Goal: Task Accomplishment & Management: Use online tool/utility

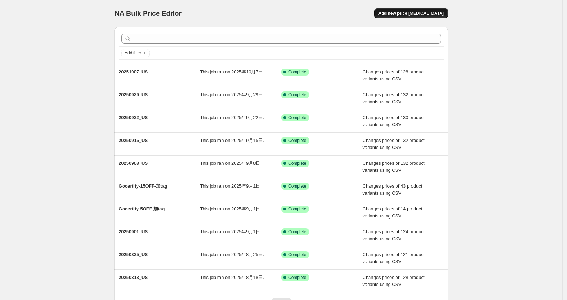
click at [423, 12] on span "Add new price change job" at bounding box center [411, 14] width 65 height 6
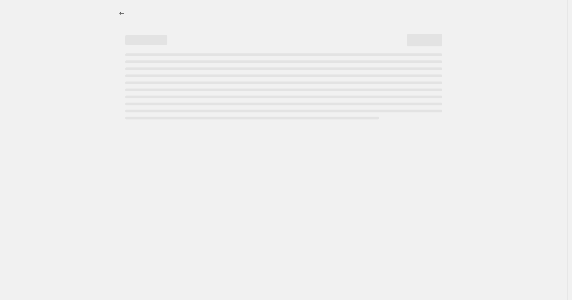
select select "percentage"
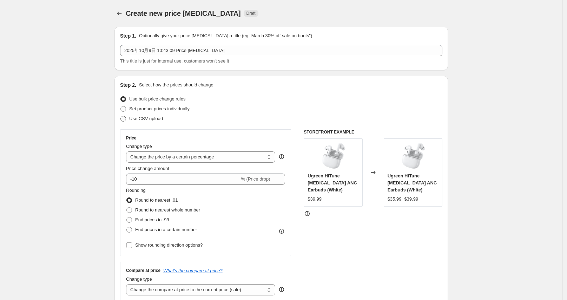
click at [133, 123] on label "Use CSV upload" at bounding box center [141, 119] width 43 height 10
click at [121, 116] on input "Use CSV upload" at bounding box center [120, 116] width 0 height 0
radio input "true"
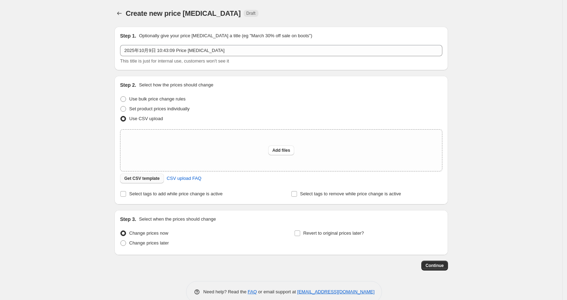
click at [141, 177] on span "Get CSV template" at bounding box center [141, 179] width 35 height 6
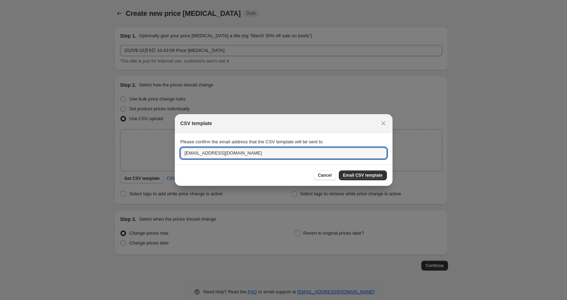
drag, startPoint x: 197, startPoint y: 153, endPoint x: 175, endPoint y: 158, distance: 22.4
click at [175, 158] on section "Please confirm the email address that the CSV template will be sent to service@…" at bounding box center [284, 149] width 218 height 32
type input "oujunhong@ugreen.com"
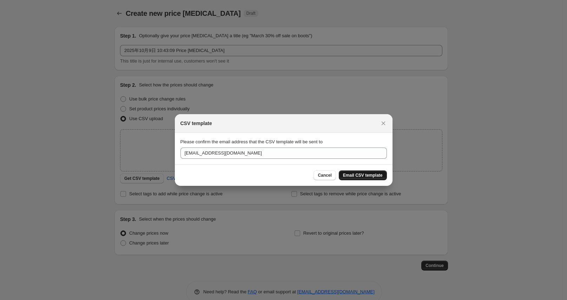
click at [356, 174] on span "Email CSV template" at bounding box center [363, 175] width 40 height 6
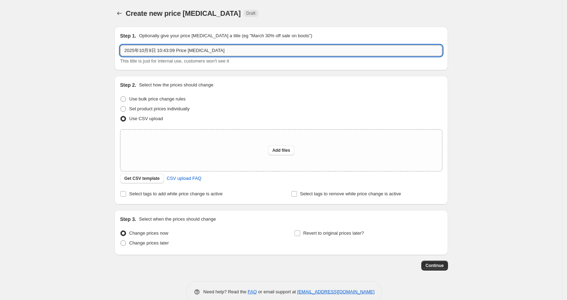
click at [239, 50] on input "2025年10月9日 10:43:09 Price change job" at bounding box center [281, 50] width 322 height 11
type input "20251009_US"
click at [289, 149] on span "Add files" at bounding box center [282, 151] width 18 height 6
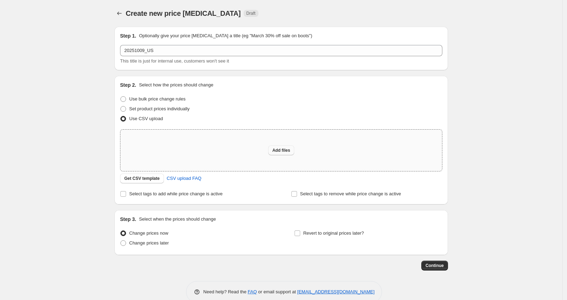
type input "C:\fakepath\20251009_US.csv"
